Goal: Information Seeking & Learning: Learn about a topic

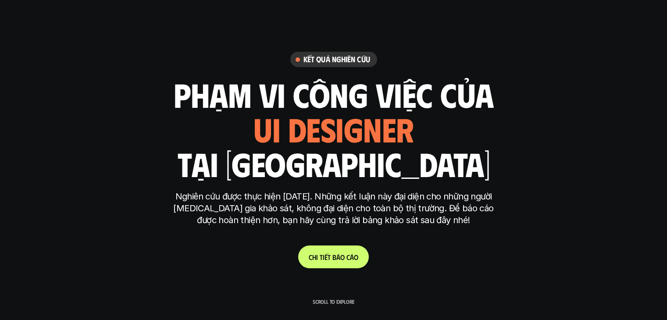
scroll to position [2647, 0]
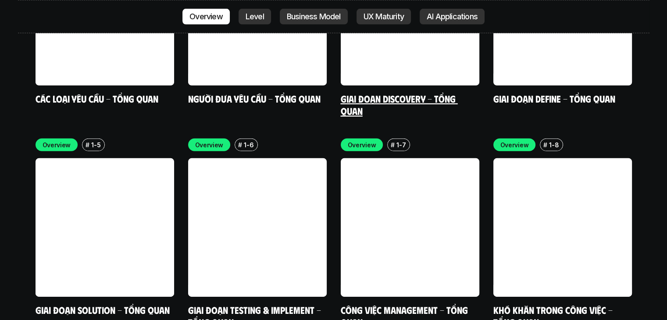
click at [376, 20] on link at bounding box center [410, 16] width 138 height 138
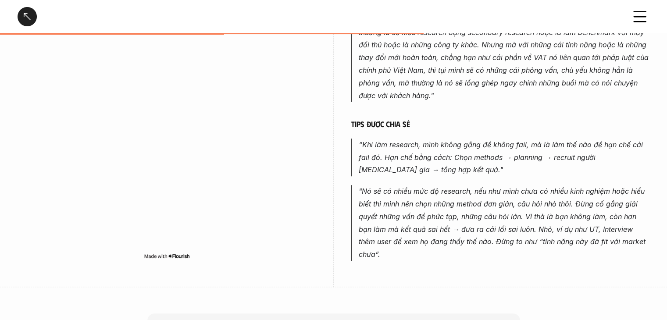
scroll to position [833, 0]
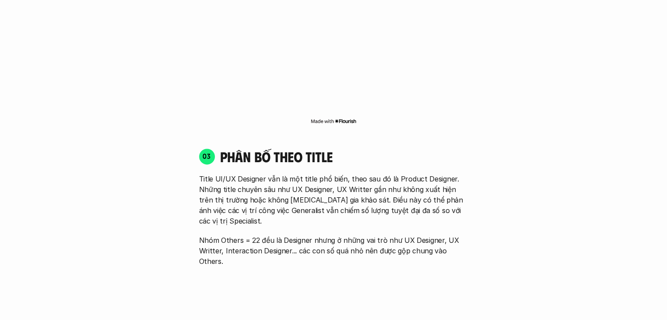
scroll to position [1000, 0]
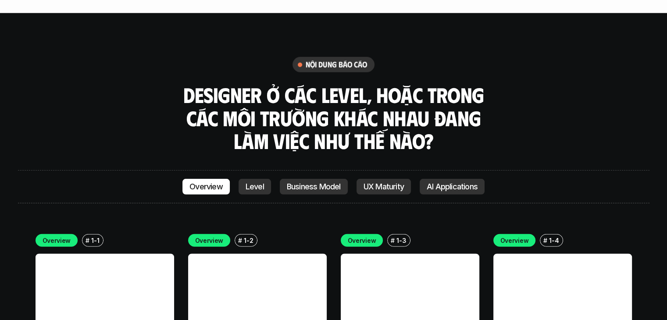
scroll to position [2472, 0]
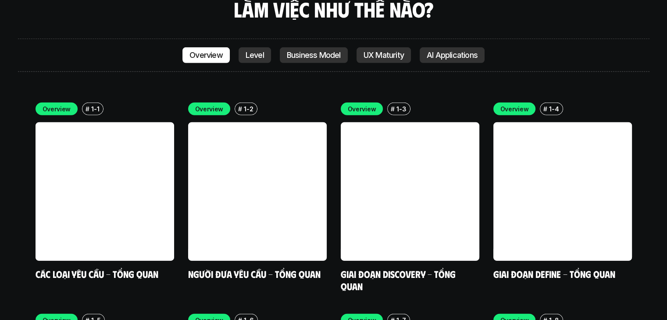
click at [115, 151] on link at bounding box center [104, 191] width 138 height 138
click at [116, 130] on link at bounding box center [104, 191] width 138 height 138
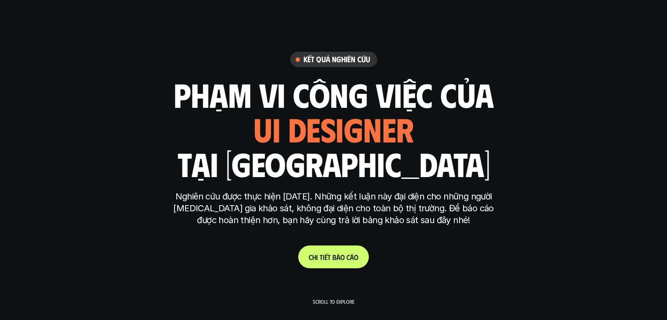
click at [269, 120] on div "ui designer ui/ux designer product designer UX designer ui designer" at bounding box center [333, 129] width 160 height 36
click at [339, 140] on div "ui designer ui/ux designer product designer UX designer ui designer" at bounding box center [333, 129] width 160 height 36
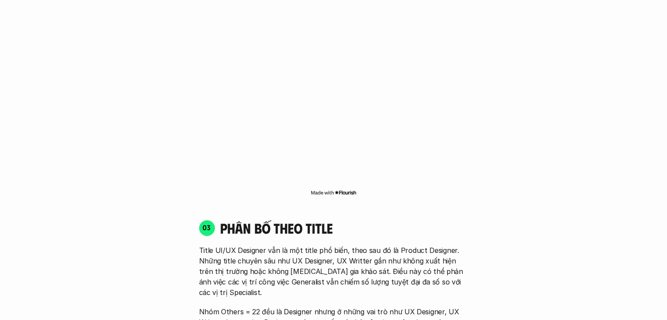
scroll to position [1139, 0]
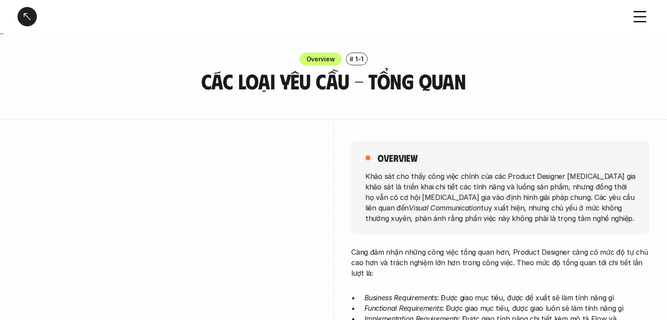
click at [28, 18] on div at bounding box center [27, 16] width 19 height 19
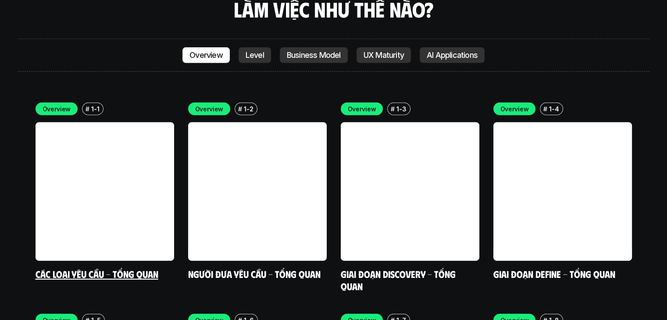
click at [65, 162] on link at bounding box center [104, 191] width 138 height 138
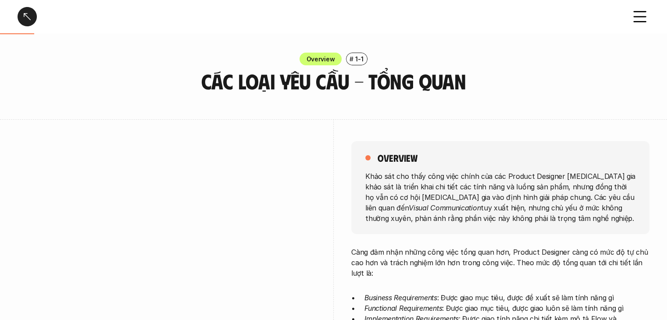
click at [25, 21] on div at bounding box center [27, 16] width 19 height 19
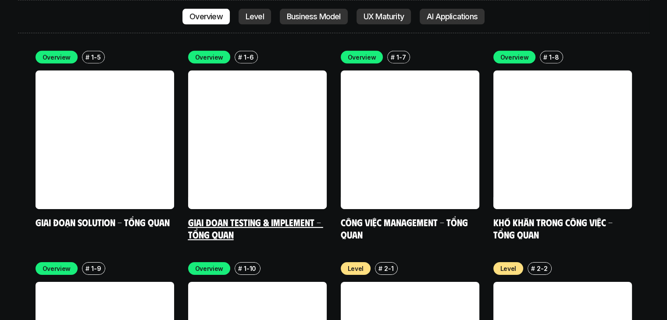
scroll to position [2516, 0]
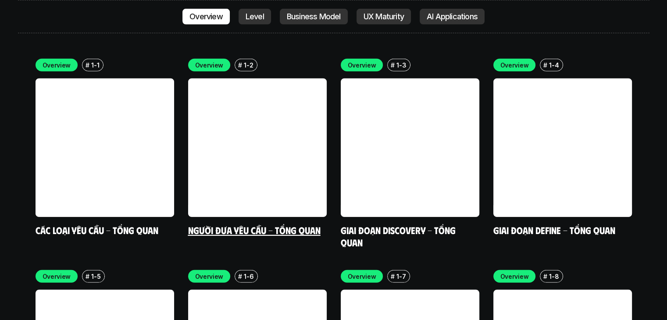
click at [266, 168] on div "Overview # 1-2 Người đưa yêu cầu - Tổng quan" at bounding box center [257, 147] width 138 height 177
click at [296, 224] on link "Người đưa yêu cầu - Tổng quan" at bounding box center [254, 230] width 132 height 12
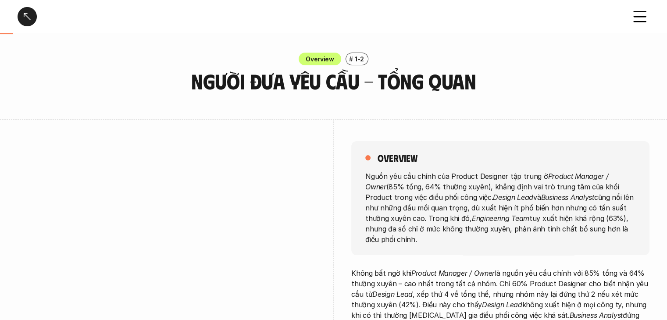
click at [24, 18] on div at bounding box center [27, 16] width 19 height 19
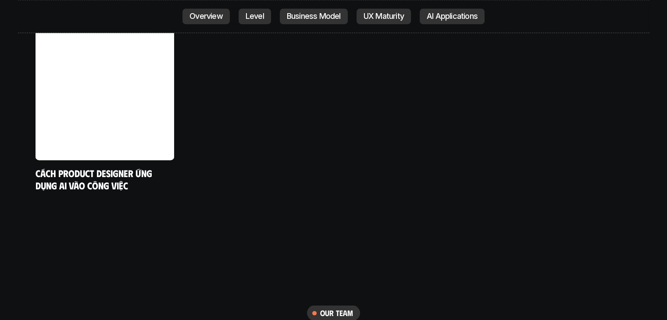
scroll to position [4470, 0]
